Goal: Check status: Check status

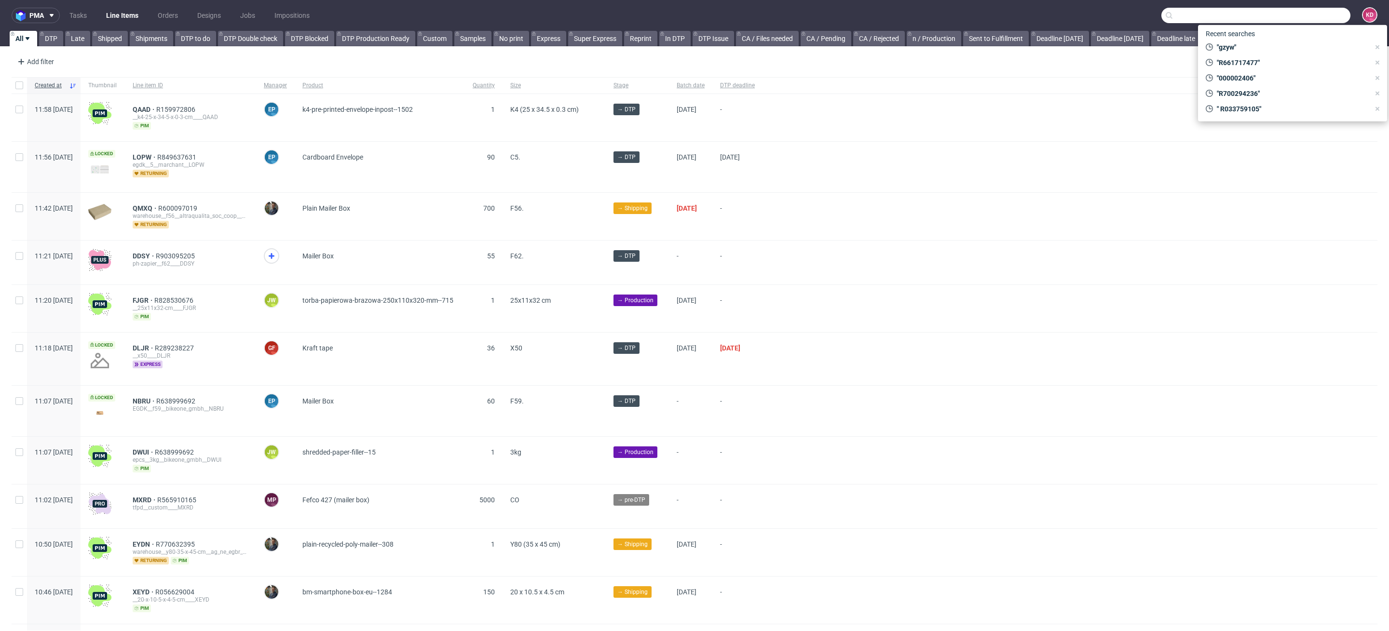
click at [1280, 16] on input "text" at bounding box center [1255, 15] width 189 height 15
paste input "000002489"
type input "000002489"
click at [1321, 39] on span "2489" at bounding box center [1328, 40] width 15 height 8
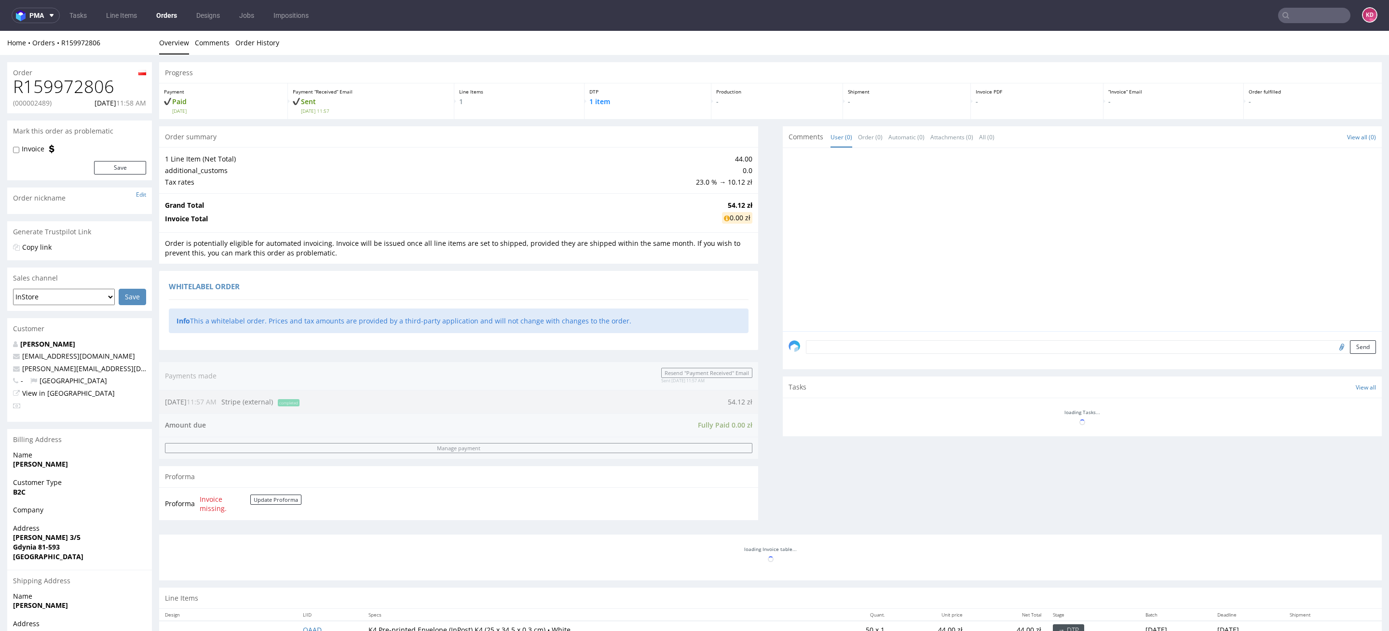
scroll to position [89, 0]
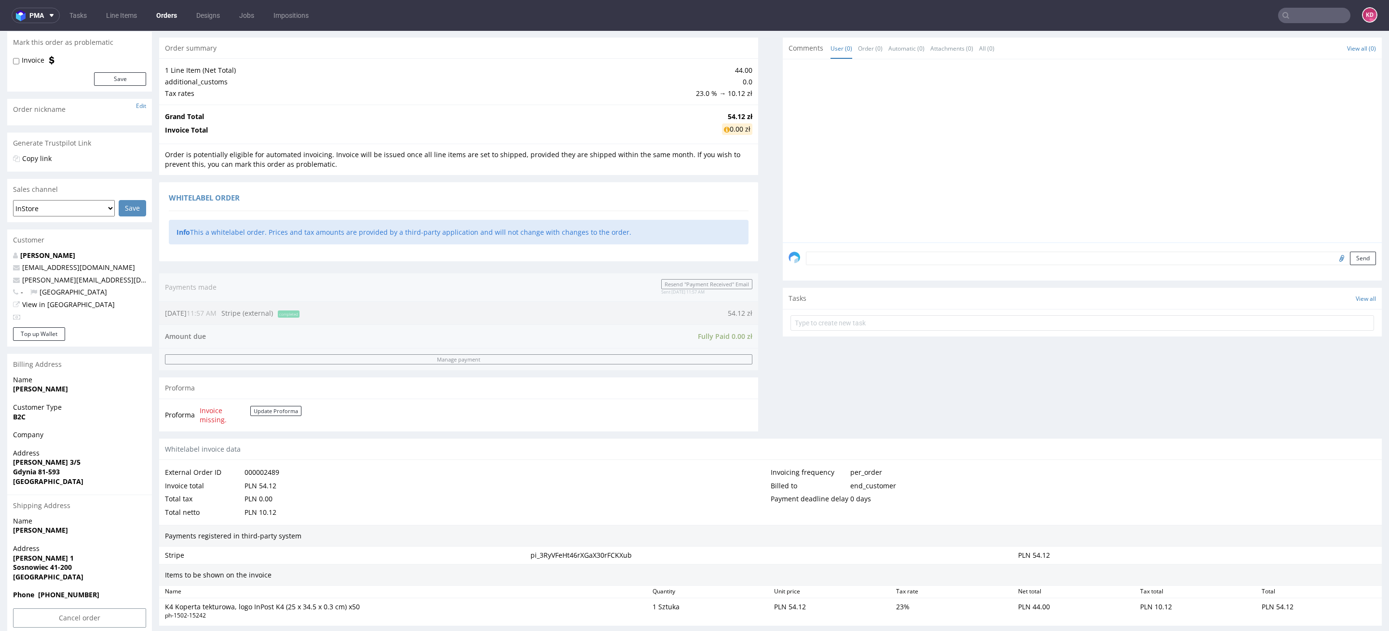
click at [308, 537] on div "Payments registered in third-party system" at bounding box center [770, 536] width 1223 height 22
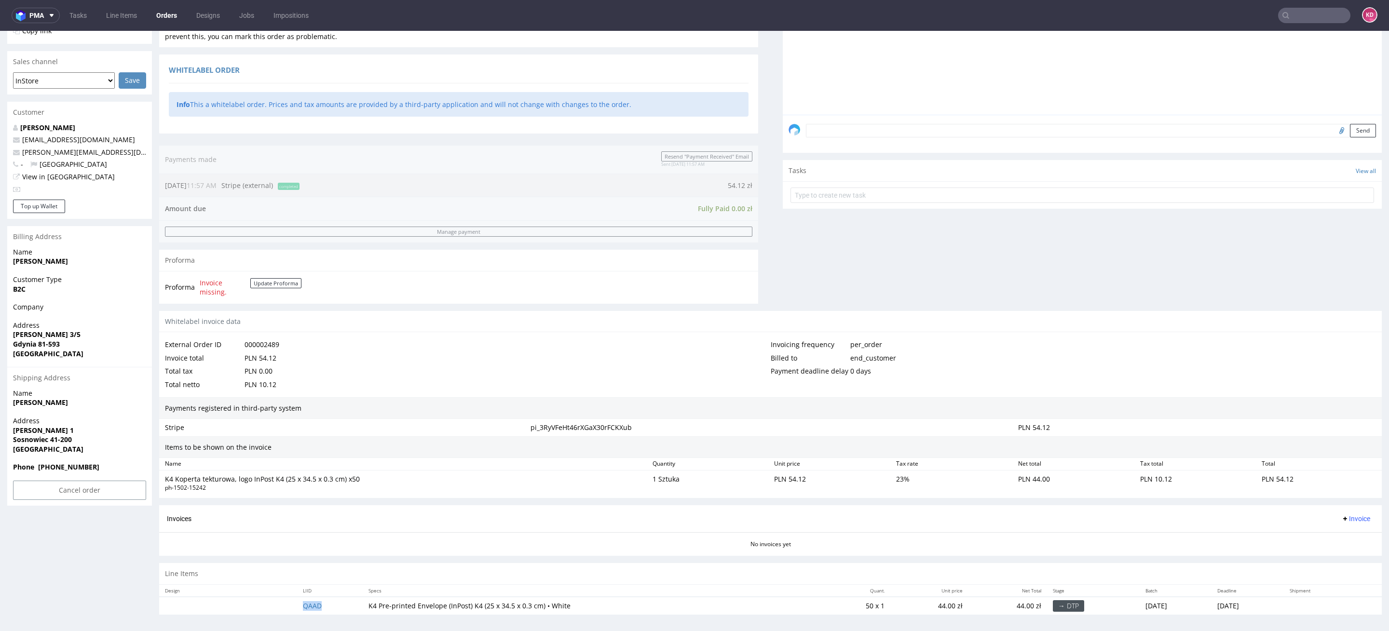
click at [307, 607] on td "QAAD" at bounding box center [330, 606] width 66 height 18
click at [306, 597] on td "QAAD" at bounding box center [330, 606] width 66 height 18
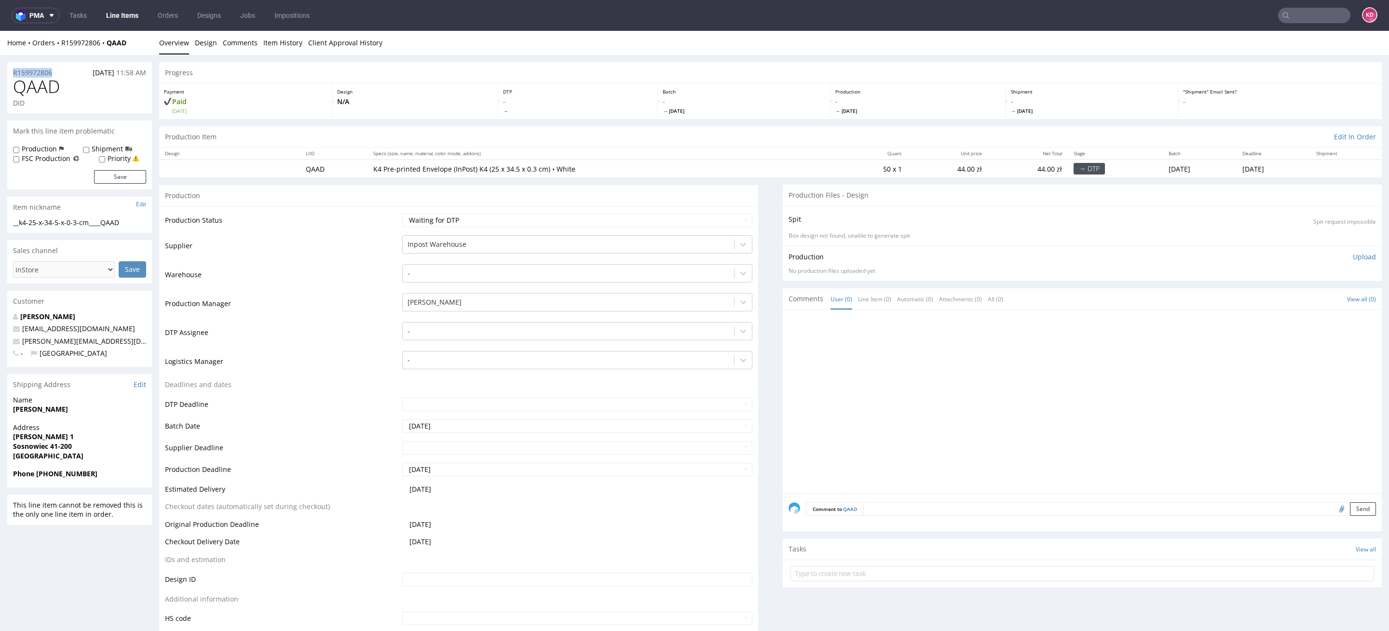
drag, startPoint x: 60, startPoint y: 74, endPoint x: 11, endPoint y: 73, distance: 49.2
click at [11, 73] on div "R159972806 [DATE] 11:58 AM" at bounding box center [79, 69] width 145 height 15
copy p "R159972806"
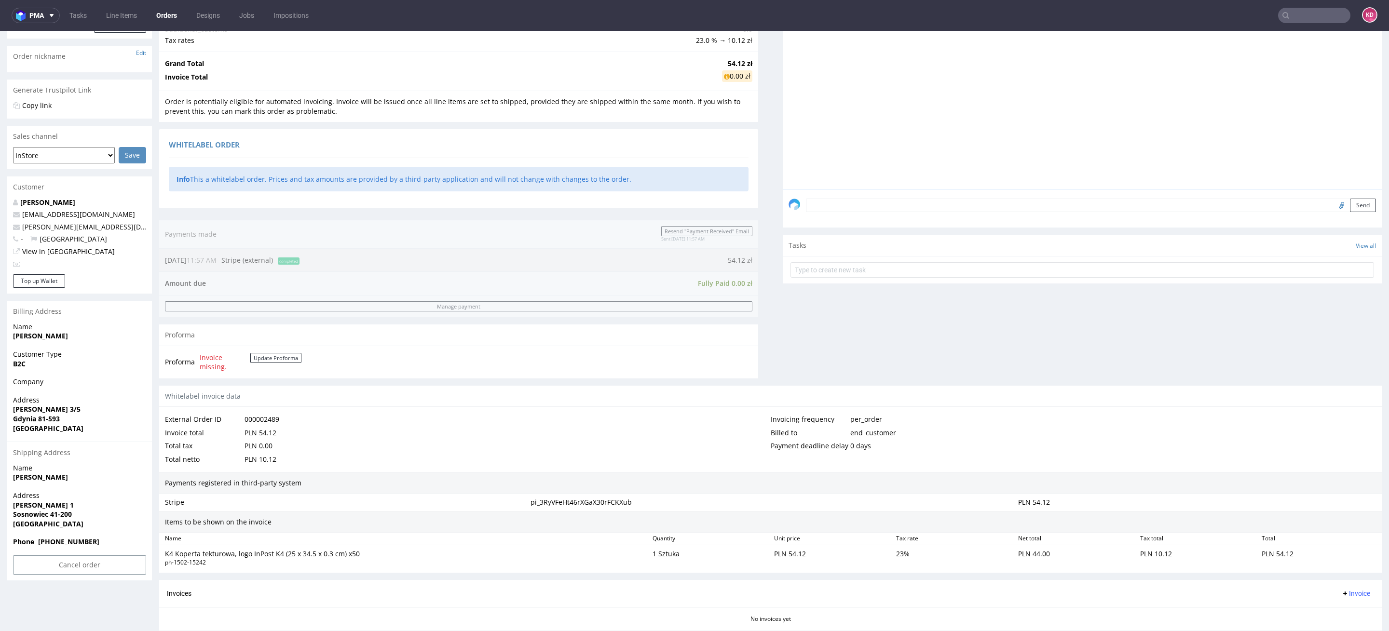
scroll to position [217, 0]
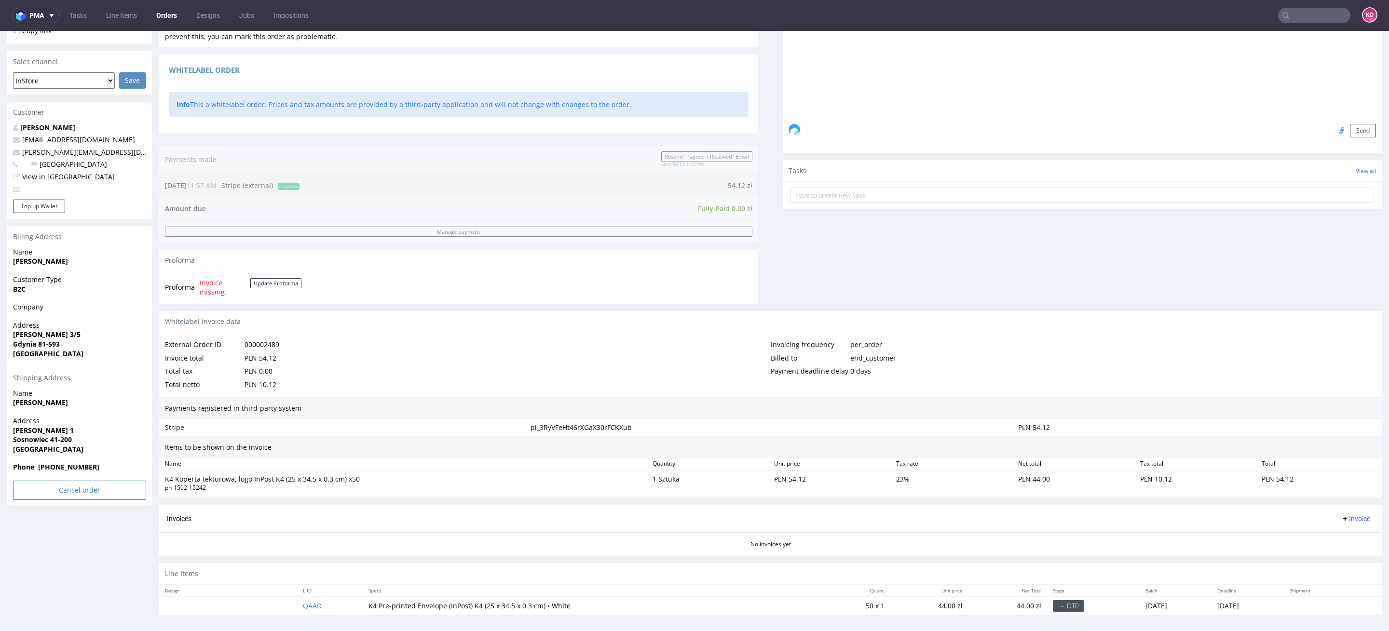
click at [84, 488] on input "Cancel order" at bounding box center [79, 490] width 133 height 19
click at [66, 463] on link "Yes" at bounding box center [64, 464] width 27 height 14
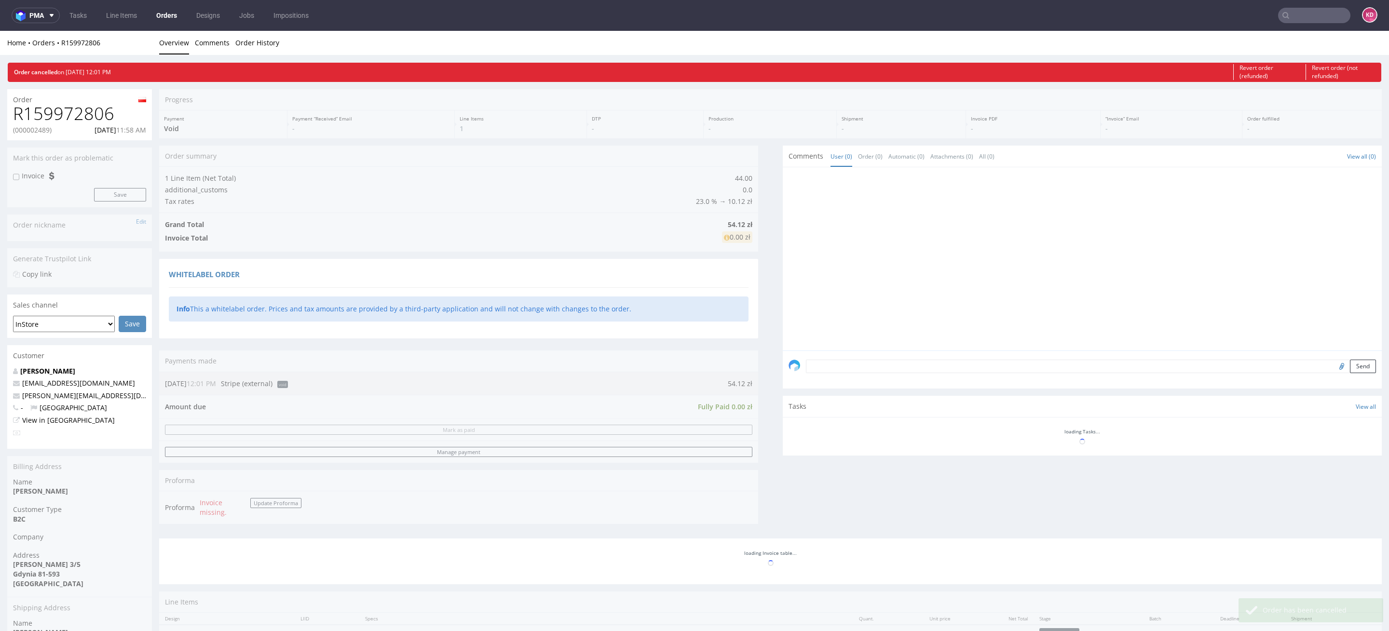
scroll to position [0, 0]
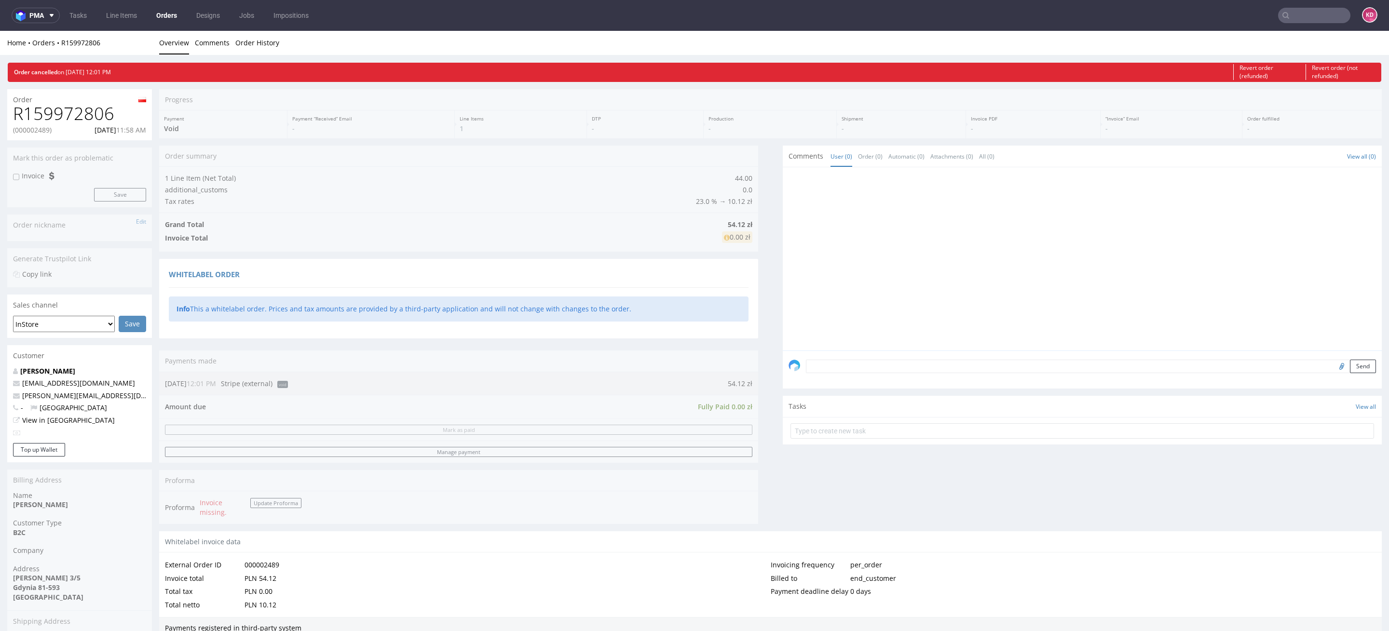
click at [168, 15] on link "Orders" at bounding box center [166, 15] width 32 height 15
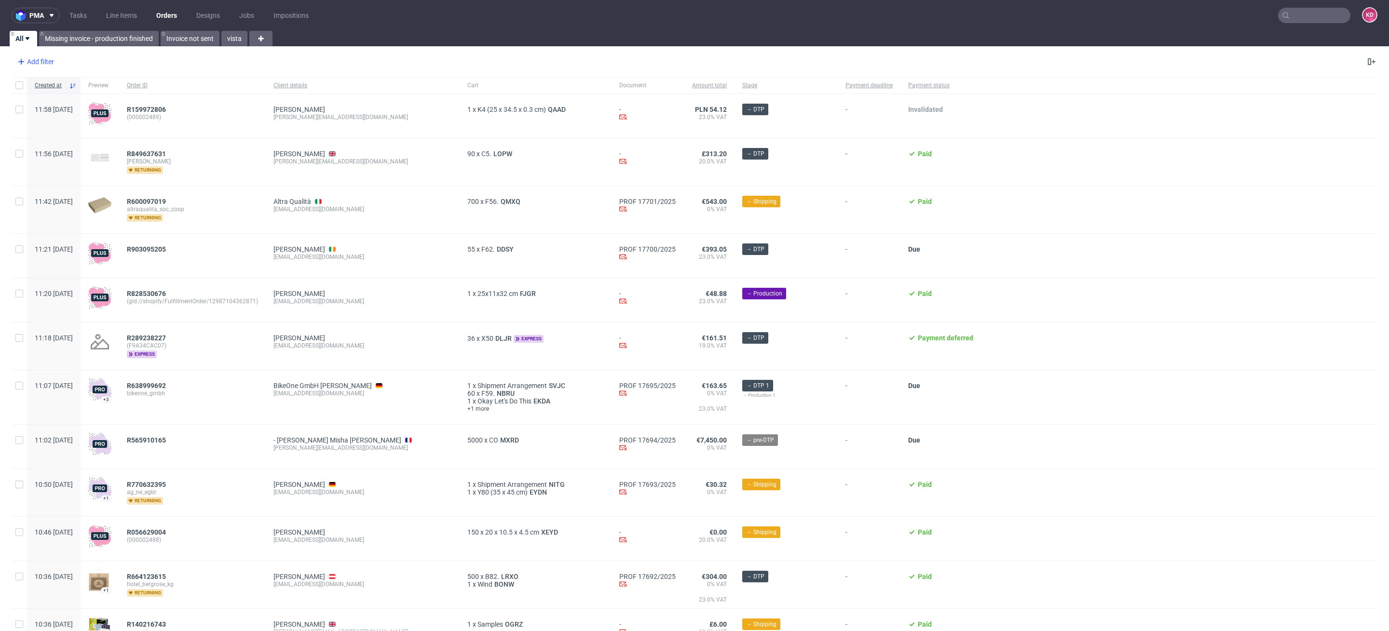
click at [36, 65] on div "Add filter" at bounding box center [35, 61] width 42 height 15
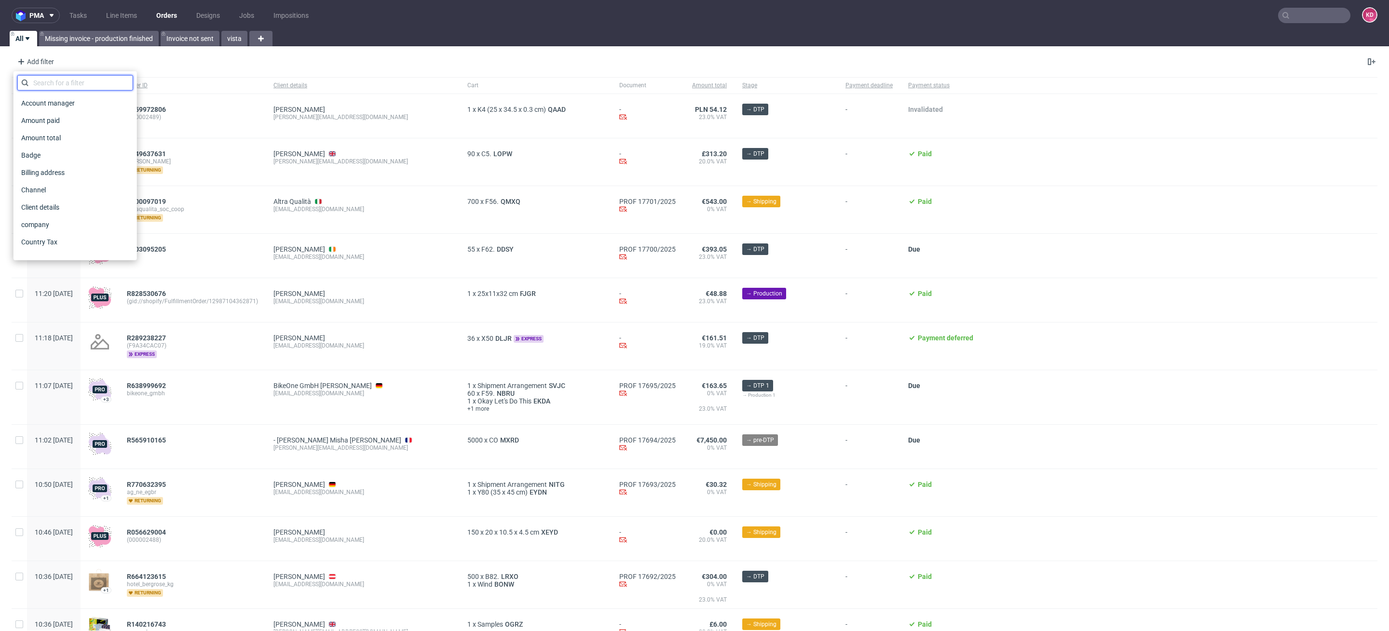
click at [59, 87] on input "text" at bounding box center [75, 82] width 116 height 15
type input "a"
type input "i"
type input "sales"
click at [61, 100] on span "Sales Channel" at bounding box center [43, 103] width 52 height 14
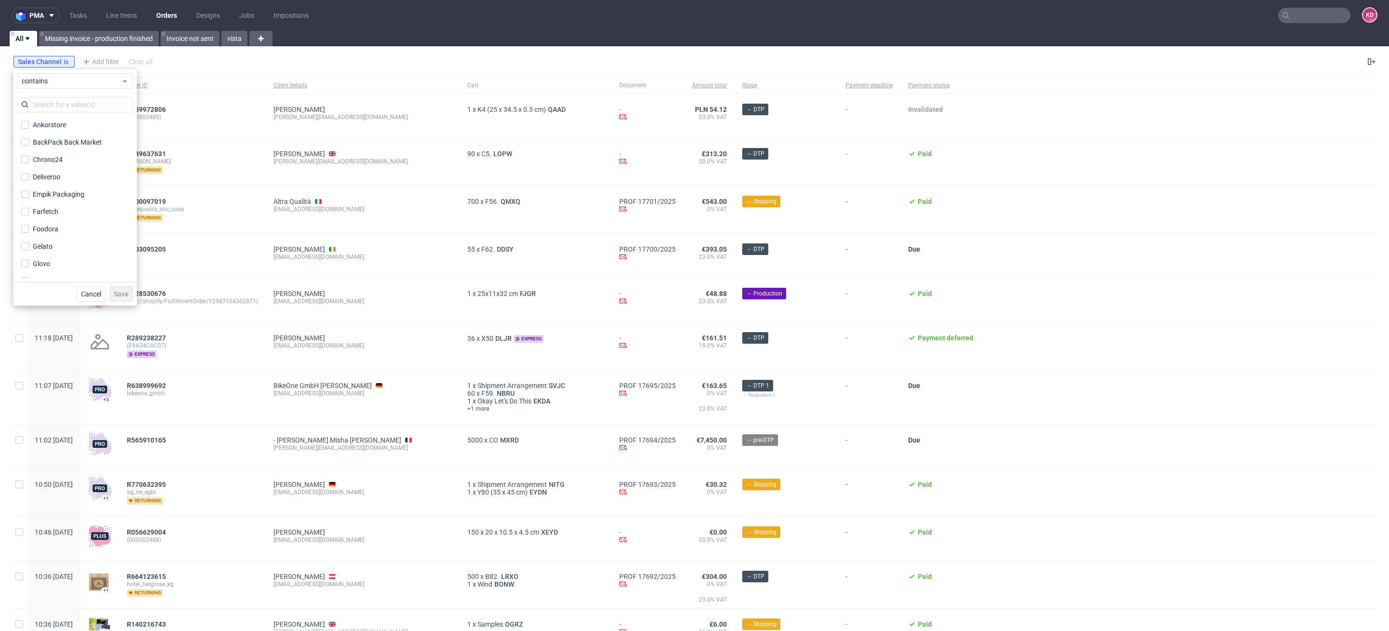
click at [46, 96] on div "Ankorstore BackPack Back Market Chrono24 Deliveroo Empik Packaging Farfetch Foo…" at bounding box center [75, 187] width 123 height 189
click at [51, 106] on input "text" at bounding box center [75, 104] width 116 height 15
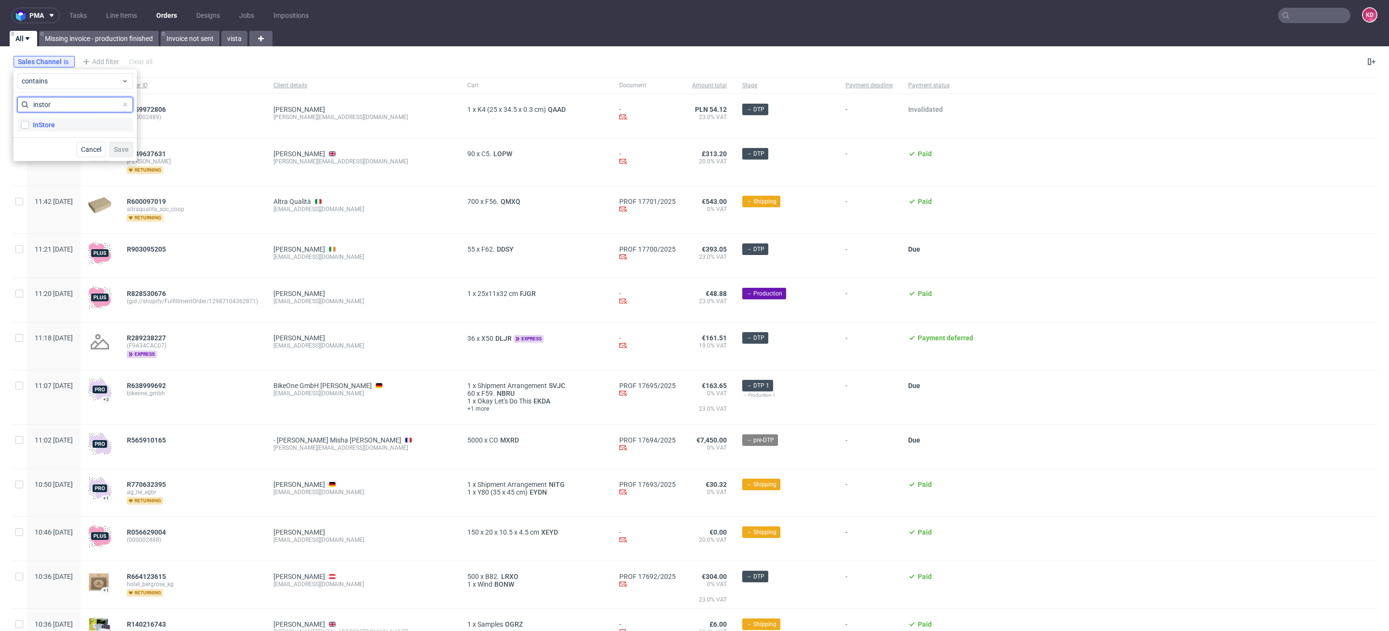
type input "instor"
click at [55, 122] on label "InStore" at bounding box center [75, 125] width 116 height 14
click at [29, 122] on input "InStore" at bounding box center [25, 125] width 8 height 8
checkbox input "true"
click at [126, 147] on span "Save" at bounding box center [121, 149] width 15 height 7
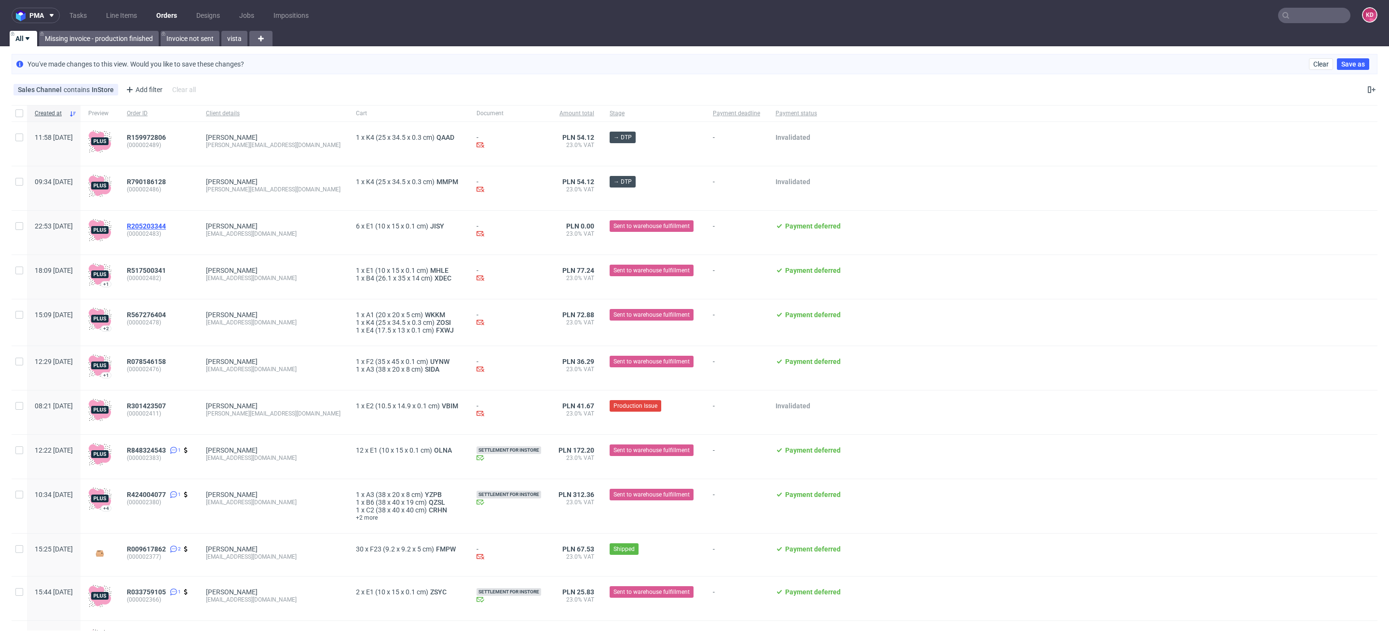
click at [166, 224] on span "R205203344" at bounding box center [146, 226] width 39 height 8
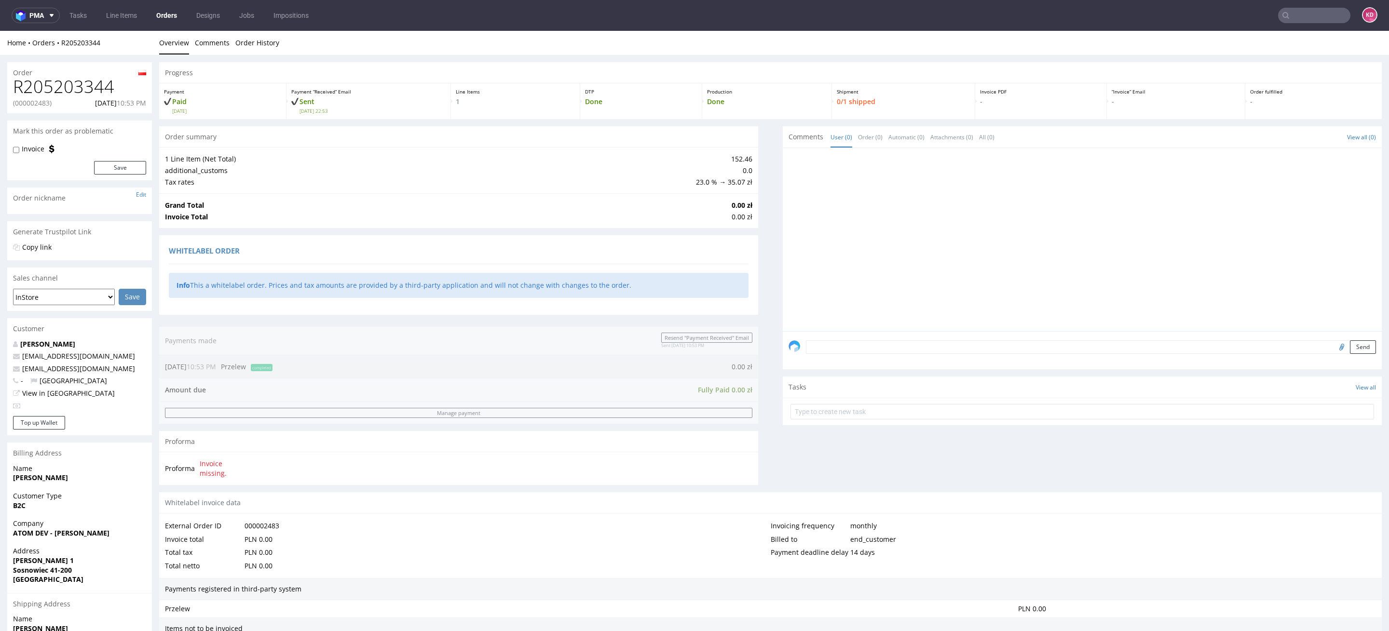
scroll to position [181, 0]
